Goal: Browse casually: Explore the website without a specific task or goal

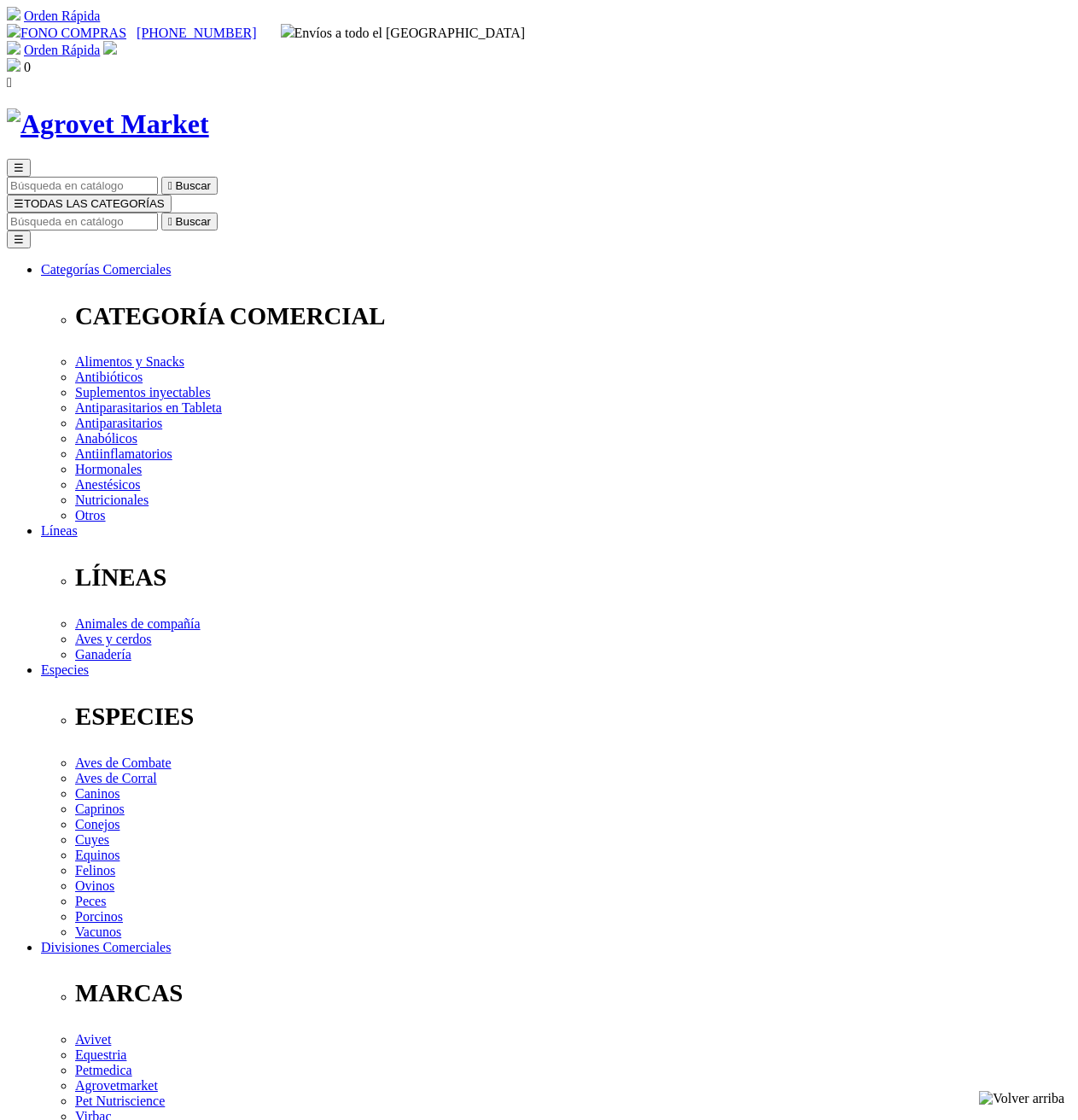
click at [167, 109] on img at bounding box center [108, 124] width 202 height 32
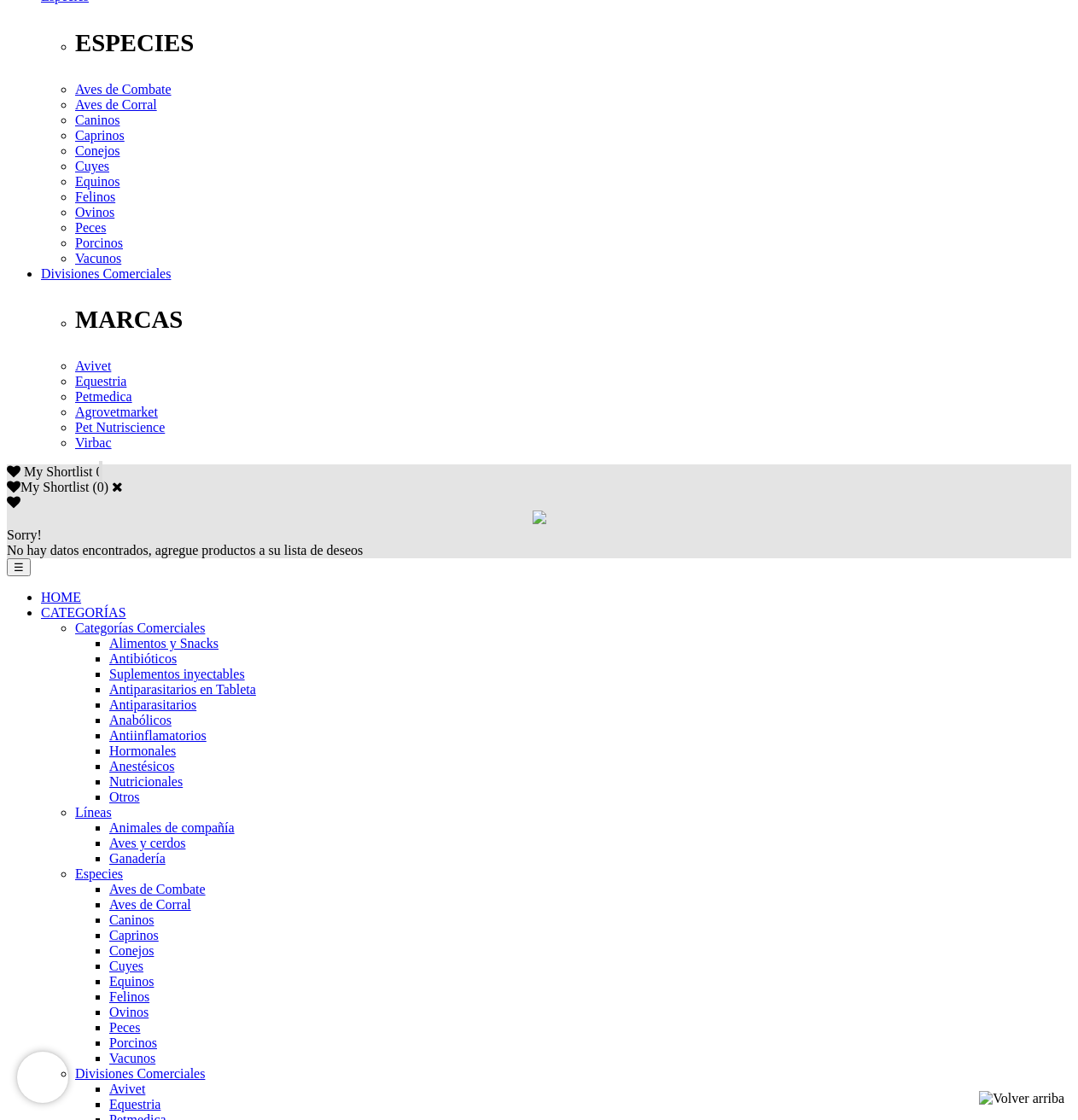
scroll to position [682, 0]
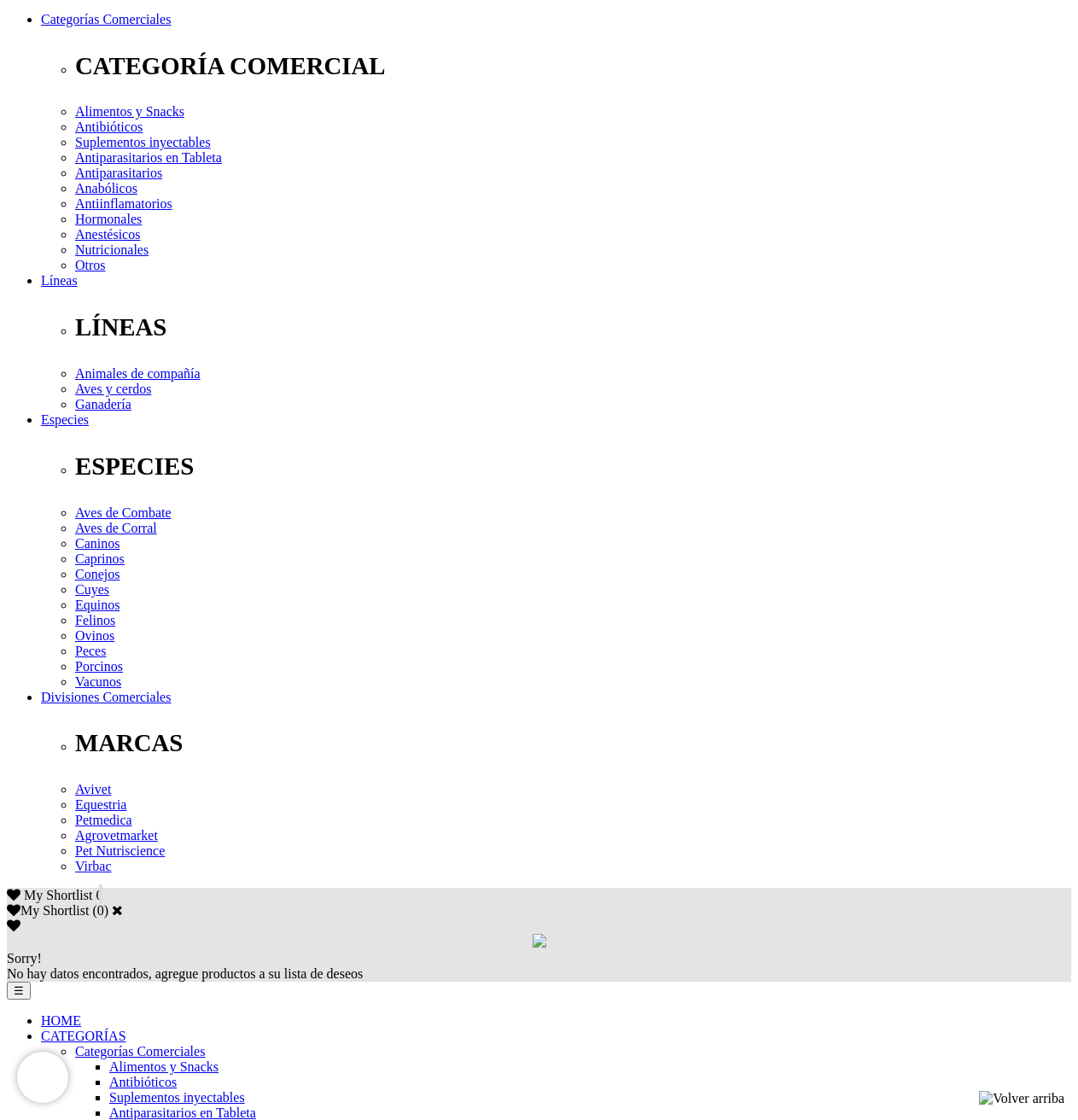
scroll to position [256, 0]
